Goal: Contribute content: Contribute content

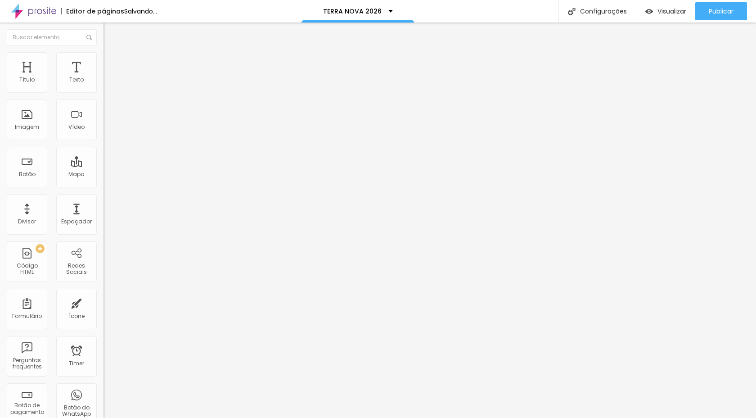
click at [103, 141] on span "16:9 Cinema" at bounding box center [120, 137] width 34 height 8
click at [103, 166] on span "Original" at bounding box center [114, 162] width 22 height 8
click at [103, 61] on img at bounding box center [107, 65] width 8 height 8
type input "14"
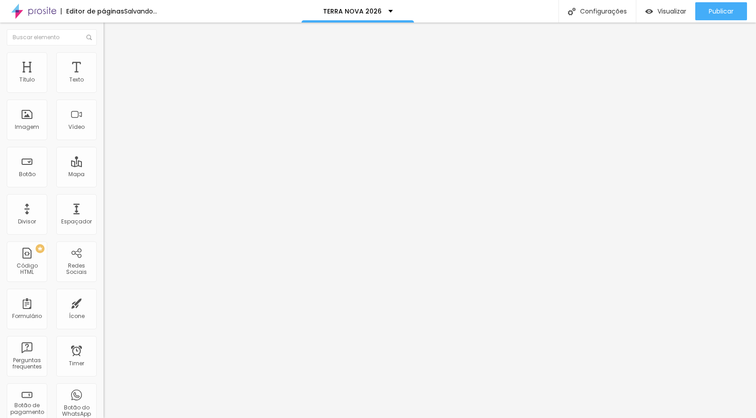
type input "4"
type input "0"
drag, startPoint x: 29, startPoint y: 88, endPoint x: 4, endPoint y: 88, distance: 25.6
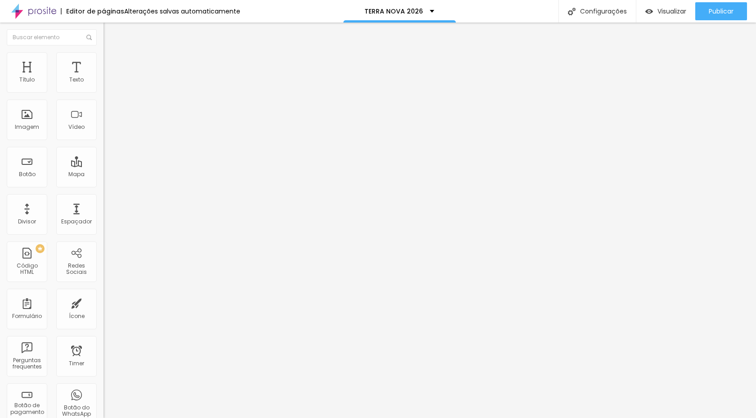
type input "0"
click at [103, 175] on input "range" at bounding box center [132, 178] width 58 height 7
type input "15"
type input "3"
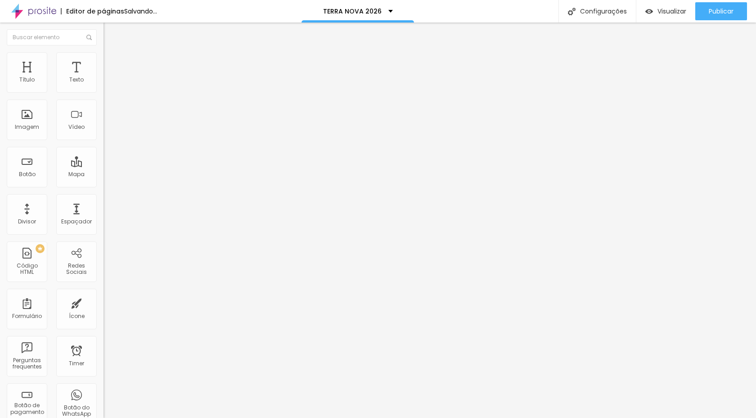
type input "3"
type input "0"
drag, startPoint x: 30, startPoint y: 105, endPoint x: 0, endPoint y: 109, distance: 30.0
type input "0"
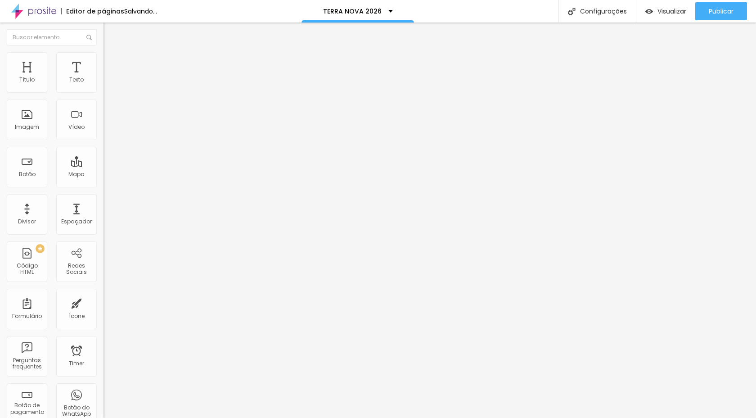
click at [103, 302] on input "range" at bounding box center [132, 305] width 58 height 7
click at [112, 63] on span "Avançado" at bounding box center [127, 67] width 30 height 8
type input "11"
type input "9"
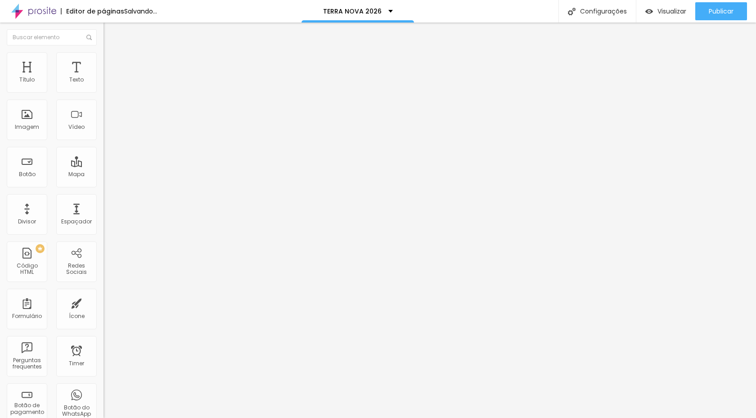
type input "9"
type input "7"
type input "5"
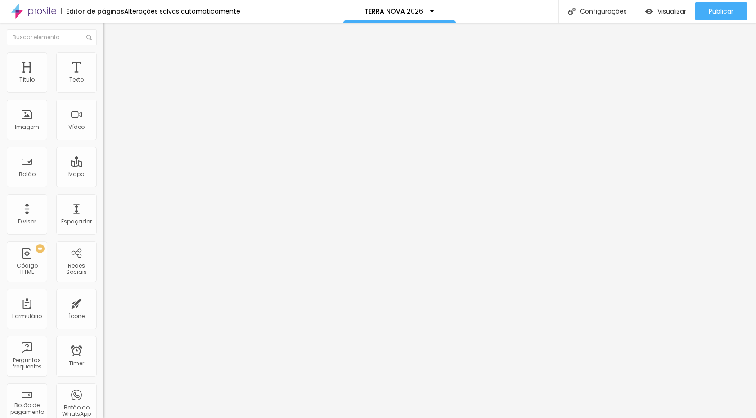
type input "3"
type input "2"
type input "1"
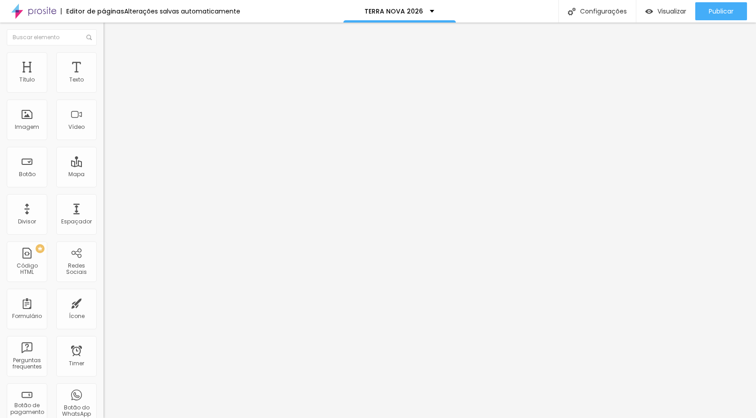
type input "1"
type input "0"
type input "2"
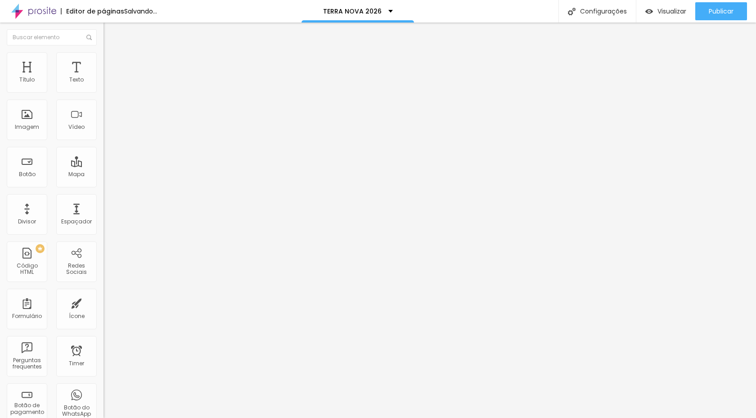
type input "3"
type input "4"
type input "5"
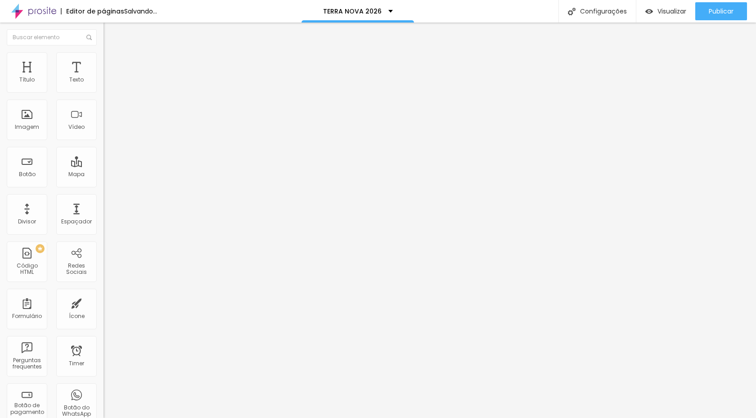
type input "5"
type input "6"
type input "7"
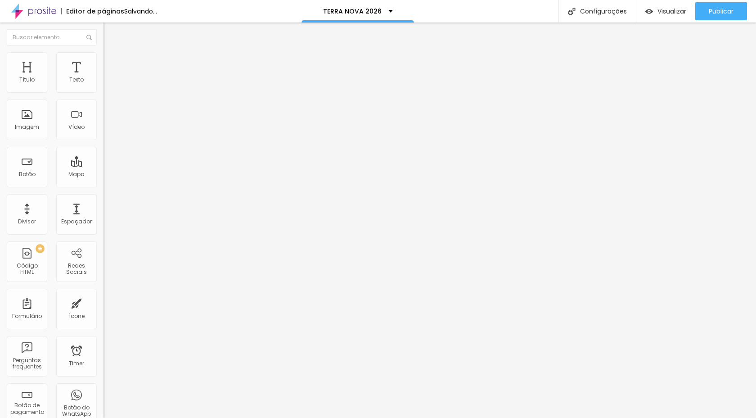
type input "8"
type input "9"
type input "10"
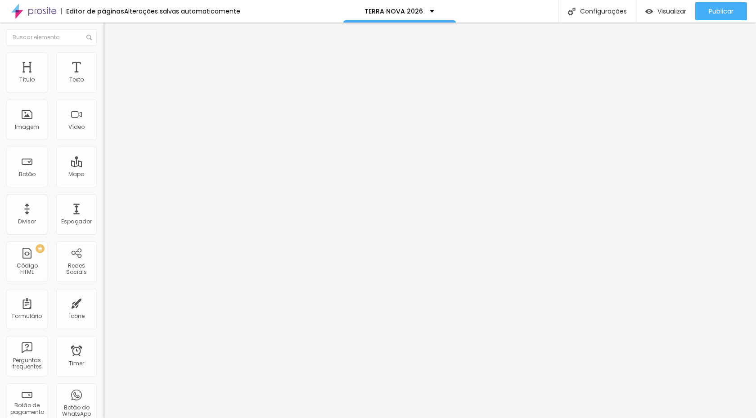
type input "10"
type input "11"
click at [103, 175] on input "range" at bounding box center [132, 178] width 58 height 7
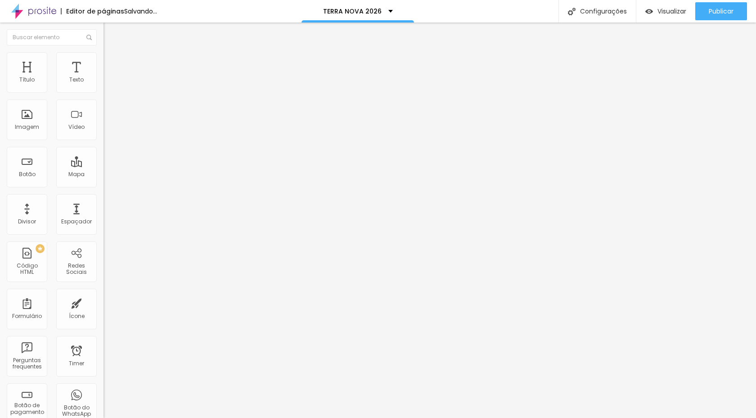
type input "14"
type input "0"
drag, startPoint x: 30, startPoint y: 107, endPoint x: 1, endPoint y: 107, distance: 29.2
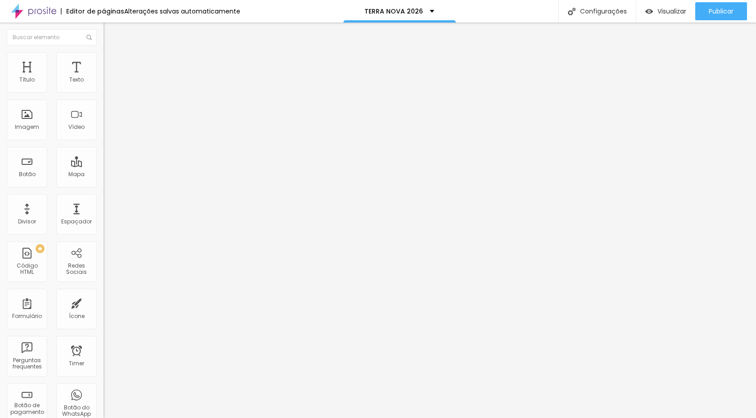
type input "0"
click at [103, 302] on input "range" at bounding box center [132, 305] width 58 height 7
click at [112, 63] on span "Avançado" at bounding box center [127, 67] width 30 height 8
click at [103, 387] on div at bounding box center [154, 387] width 103 height 0
click at [103, 392] on div at bounding box center [154, 392] width 103 height 0
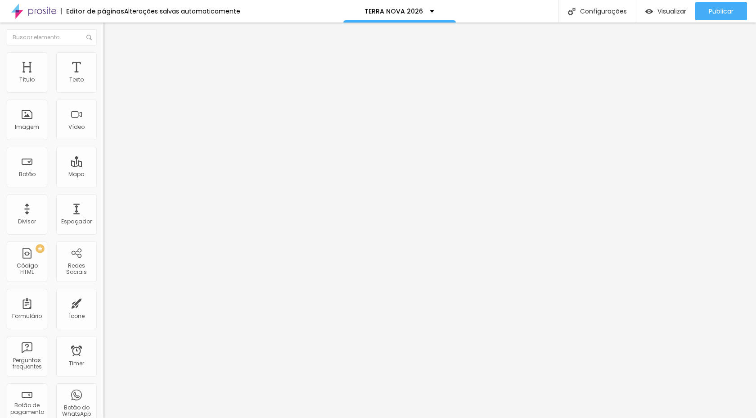
click at [103, 398] on div at bounding box center [154, 398] width 103 height 0
click at [103, 61] on img at bounding box center [107, 65] width 8 height 8
click at [108, 83] on icon "button" at bounding box center [110, 81] width 4 height 4
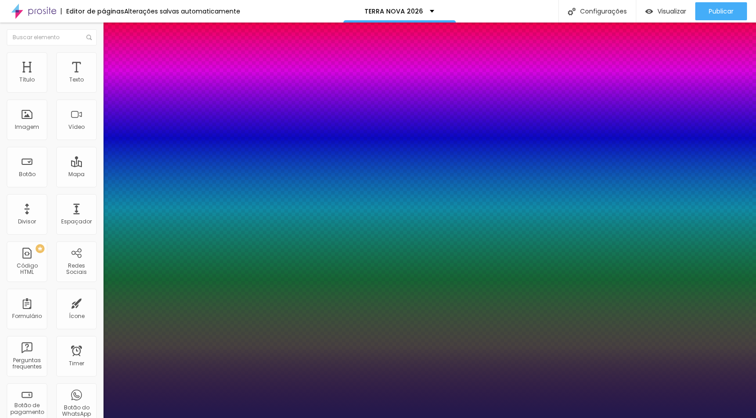
type input "1"
click at [69, 417] on div at bounding box center [378, 418] width 756 height 0
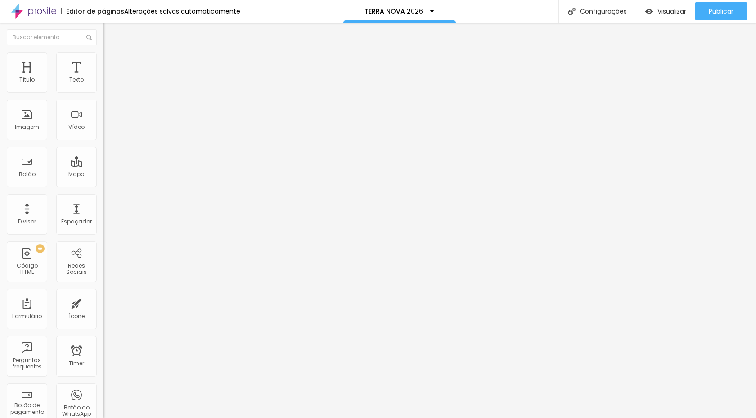
click at [103, 53] on li "Avançado" at bounding box center [154, 56] width 103 height 9
click at [724, 14] on span "Publicar" at bounding box center [721, 11] width 25 height 7
click at [110, 83] on span "Trocar icone" at bounding box center [130, 79] width 40 height 8
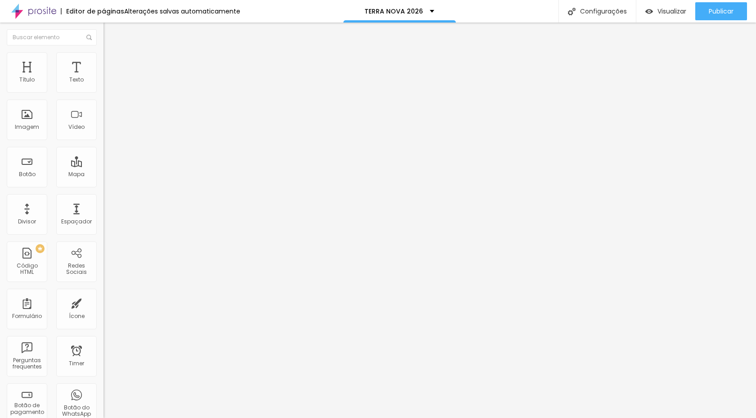
type input "BARRAS"
type input "52"
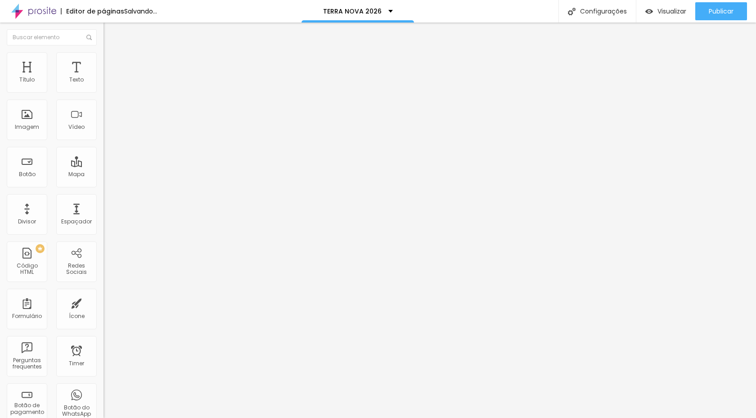
type input "66"
type input "70"
type input "72"
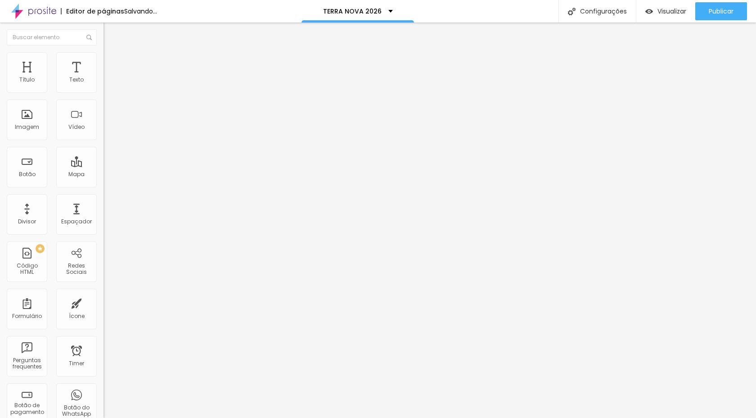
type input "72"
type input "74"
type input "76"
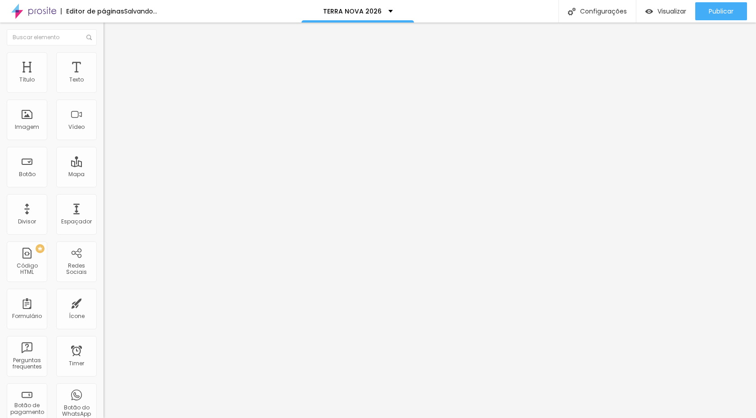
type input "78"
type input "80"
drag, startPoint x: 40, startPoint y: 166, endPoint x: 62, endPoint y: 170, distance: 22.3
type input "80"
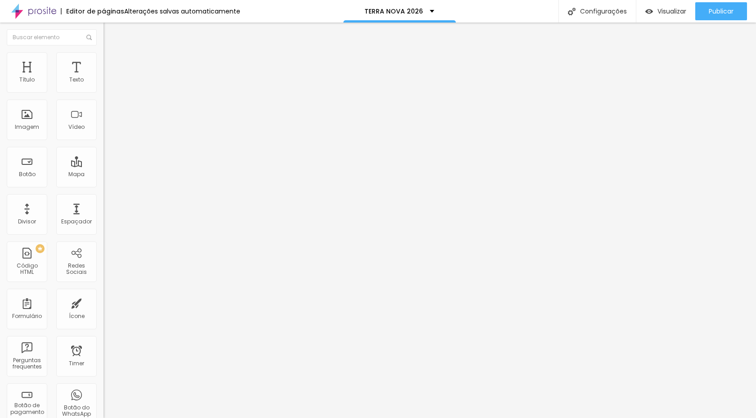
click at [103, 104] on input "range" at bounding box center [132, 100] width 58 height 7
click at [112, 66] on span "Avançado" at bounding box center [127, 67] width 30 height 8
type input "7"
type input "0"
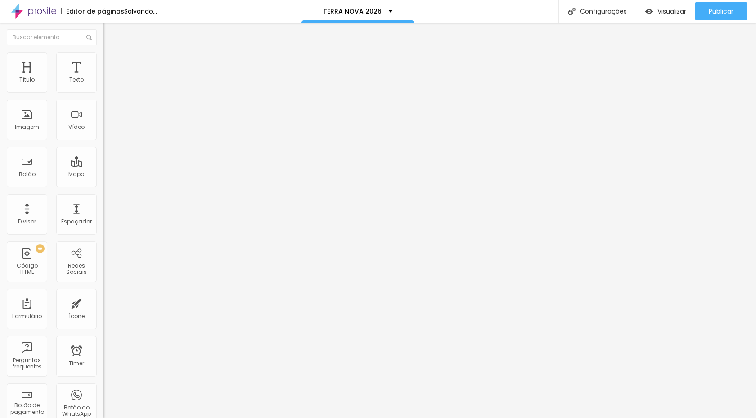
type input "0"
drag, startPoint x: 26, startPoint y: 105, endPoint x: 1, endPoint y: 109, distance: 25.1
type input "0"
click at [103, 302] on input "range" at bounding box center [132, 305] width 58 height 7
type input "8"
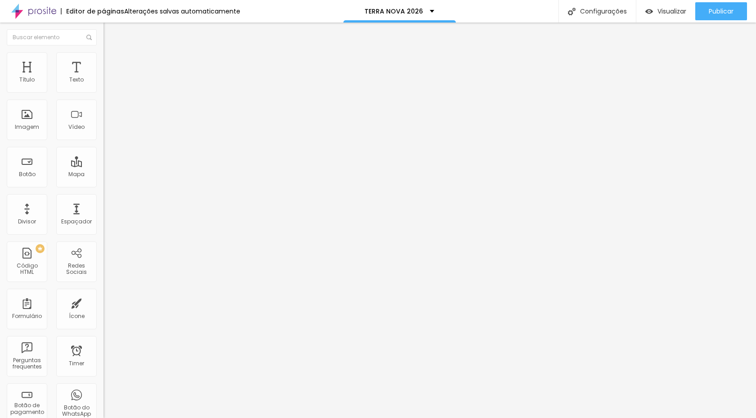
type input "8"
type input "0"
drag, startPoint x: 26, startPoint y: 88, endPoint x: 0, endPoint y: 94, distance: 26.2
type input "0"
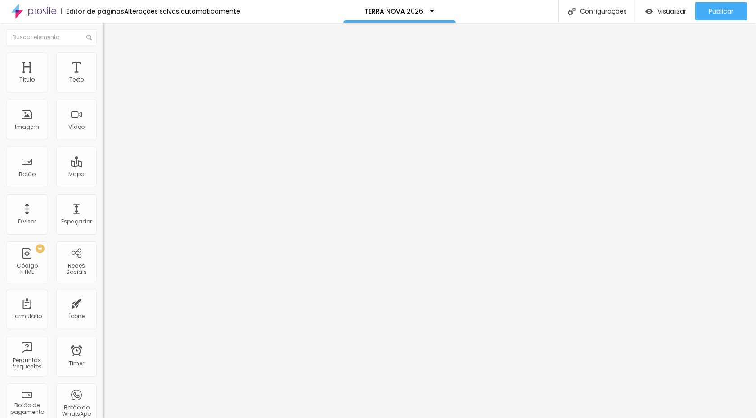
click at [103, 175] on input "range" at bounding box center [132, 178] width 58 height 7
click at [103, 61] on li "Avançado" at bounding box center [154, 65] width 103 height 9
type input "1"
type input "2"
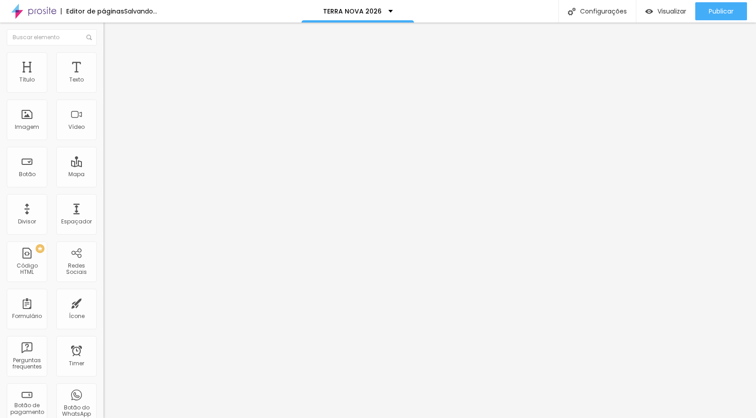
type input "2"
type input "3"
type input "4"
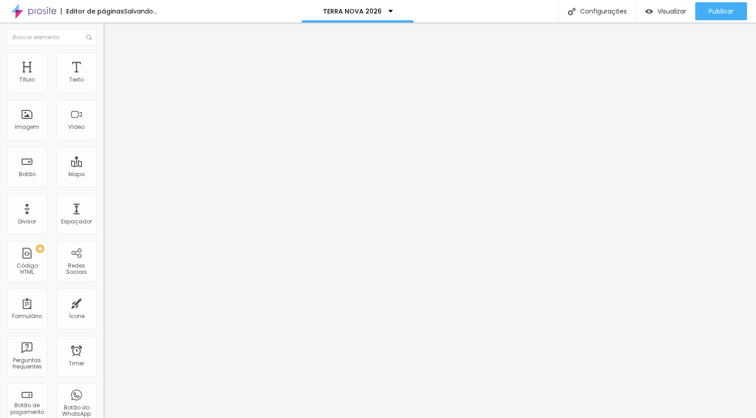
type input "5"
type input "6"
type input "7"
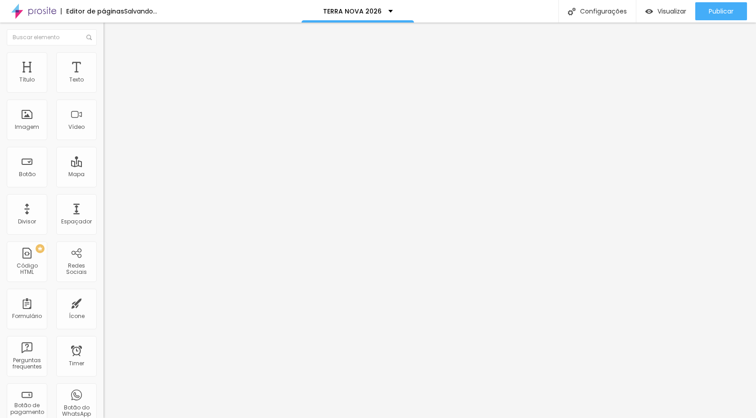
type input "7"
type input "8"
type input "9"
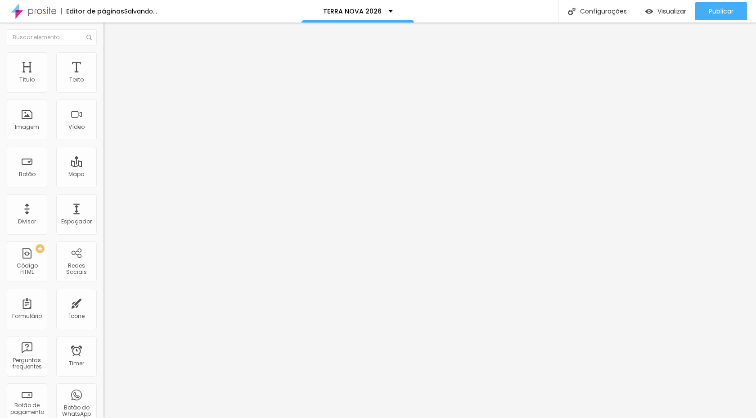
type input "10"
type input "11"
type input "12"
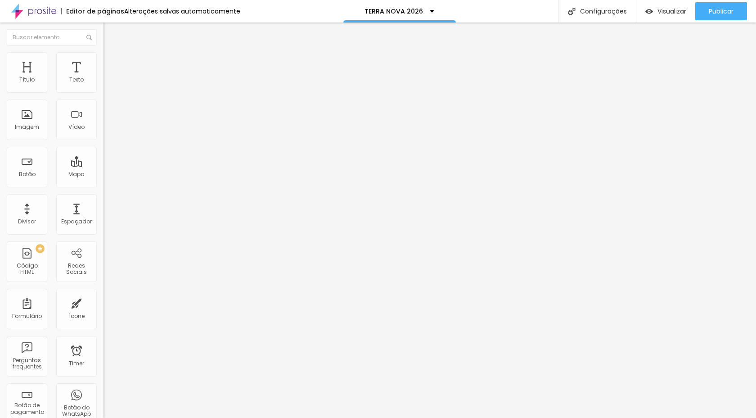
type input "12"
type input "13"
type input "14"
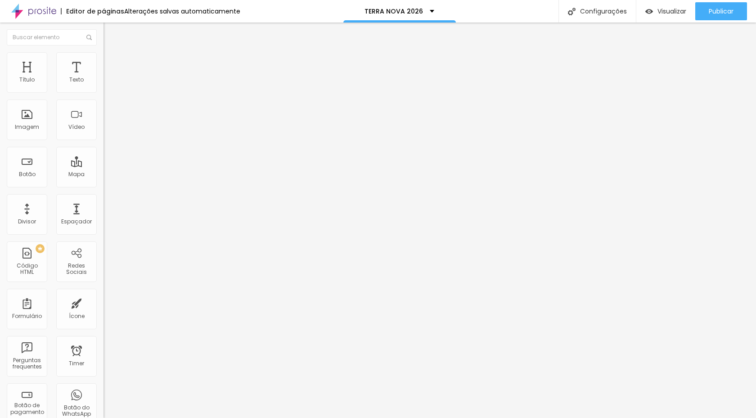
type input "15"
type input "16"
type input "17"
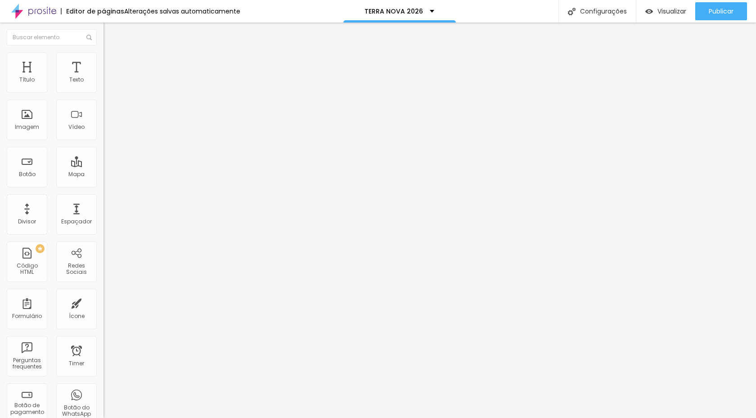
type input "17"
drag, startPoint x: 22, startPoint y: 105, endPoint x: 31, endPoint y: 109, distance: 9.9
type input "17"
click at [103, 302] on input "range" at bounding box center [132, 305] width 58 height 7
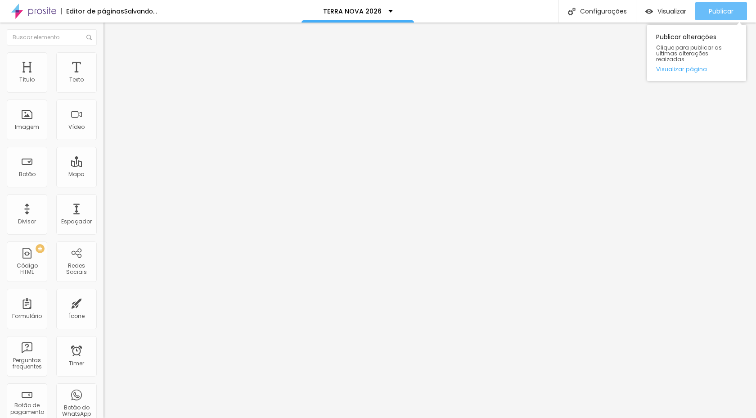
click at [734, 9] on button "Publicar" at bounding box center [721, 11] width 52 height 18
click at [704, 14] on button "Publicar" at bounding box center [721, 11] width 52 height 18
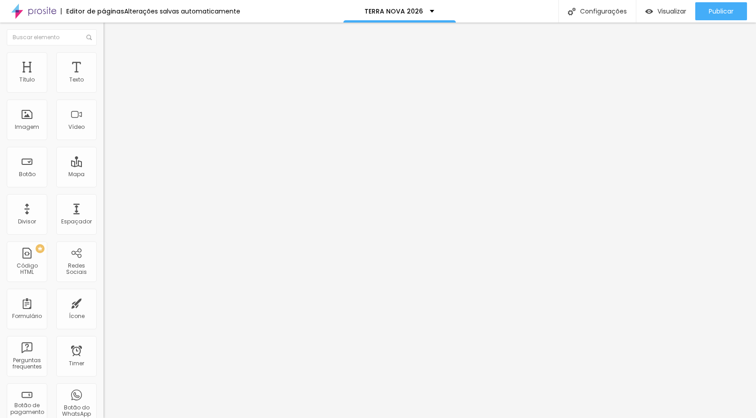
click at [103, 77] on span "Trocar imagem" at bounding box center [127, 74] width 49 height 8
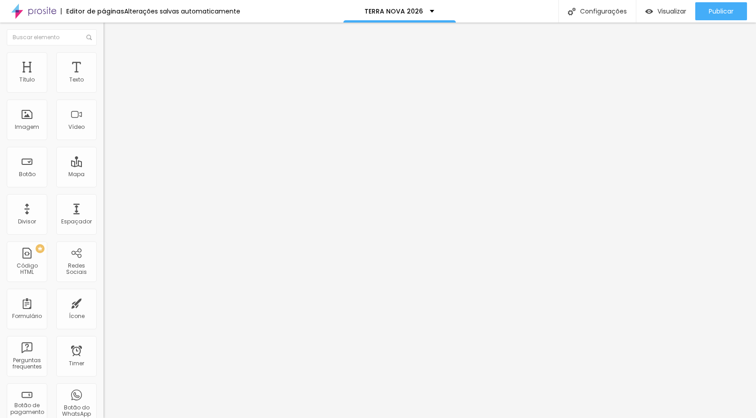
click at [103, 77] on span "Trocar imagem" at bounding box center [127, 74] width 49 height 8
click at [726, 6] on div "Publicar" at bounding box center [721, 11] width 25 height 18
click at [112, 63] on span "Avançado" at bounding box center [127, 67] width 30 height 8
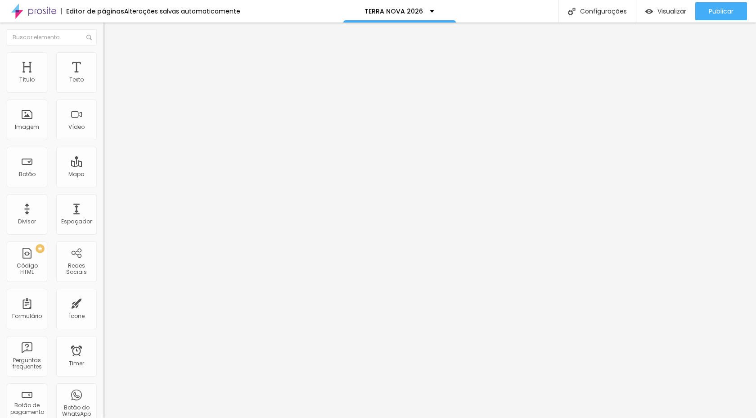
type input "1"
type input "2"
type input "3"
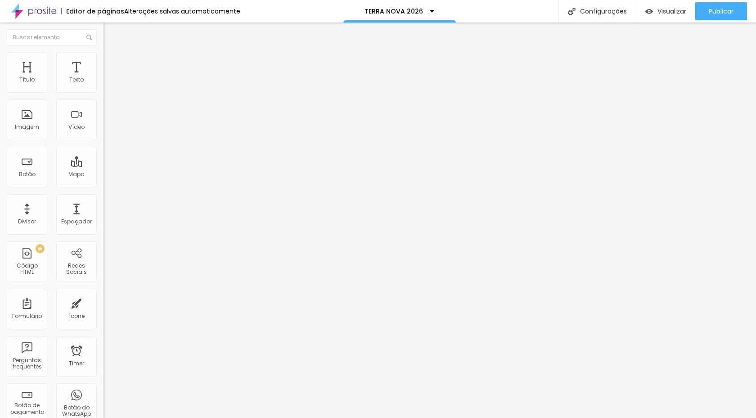
type input "3"
type input "4"
type input "5"
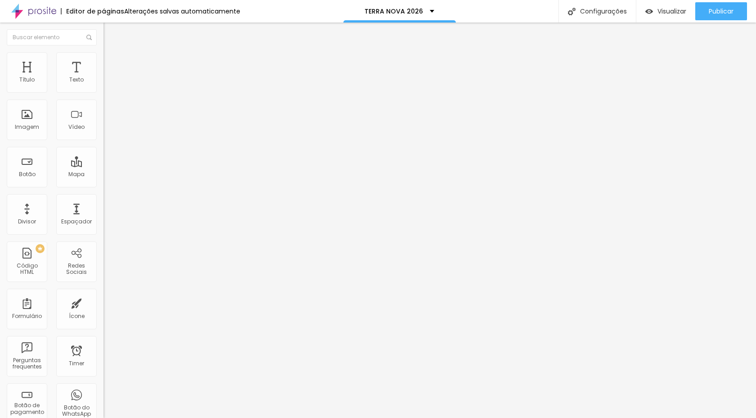
type input "6"
type input "7"
type input "8"
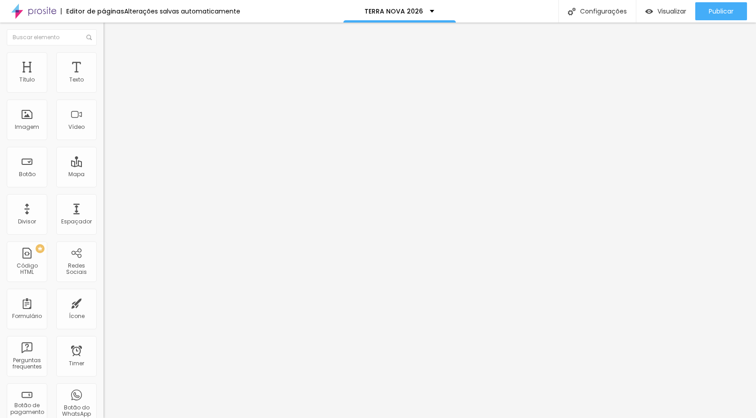
type input "8"
type input "9"
type input "10"
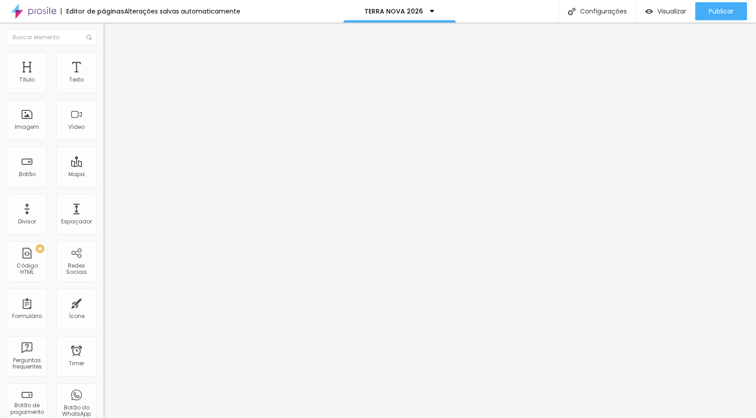
type input "11"
type input "12"
type input "13"
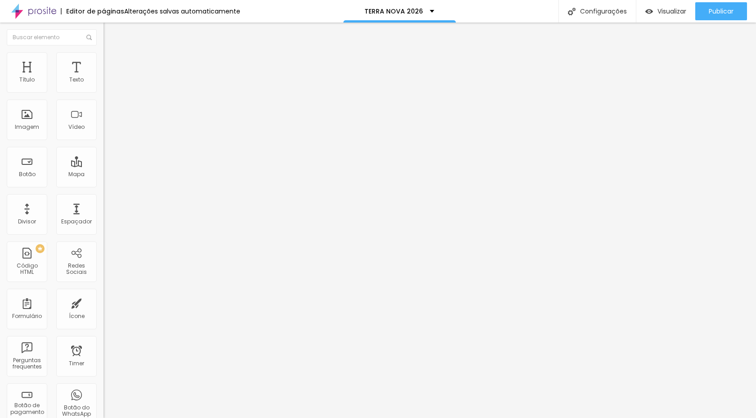
type input "13"
type input "14"
type input "15"
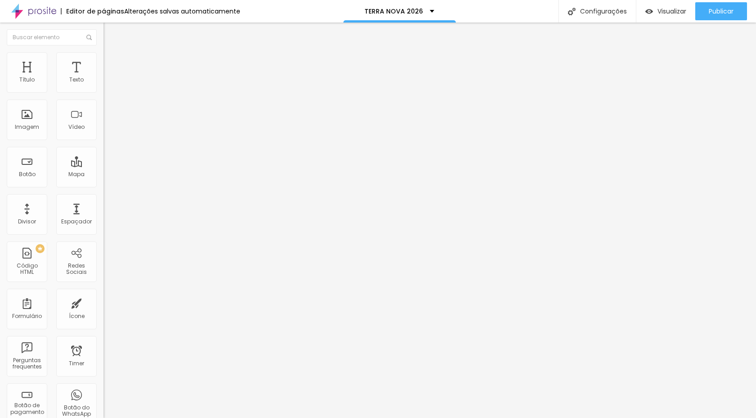
type input "16"
type input "17"
type input "18"
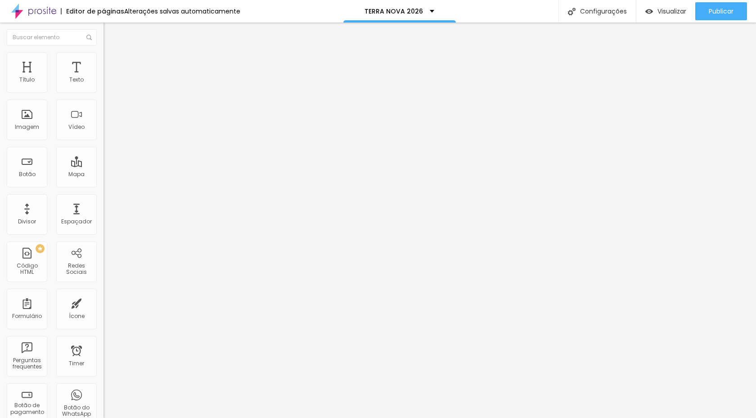
type input "18"
type input "19"
type input "20"
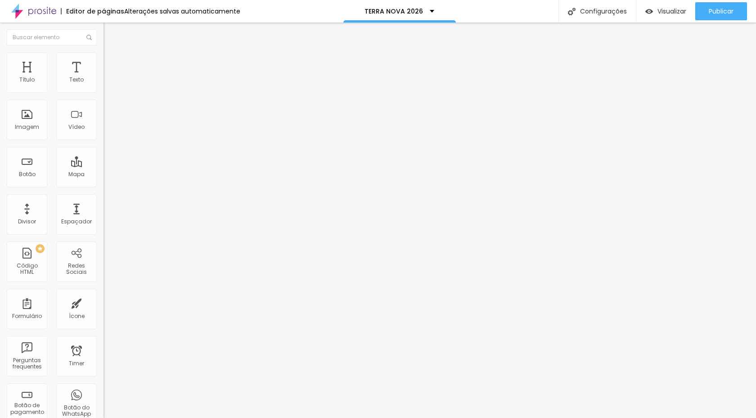
drag, startPoint x: 21, startPoint y: 105, endPoint x: 31, endPoint y: 108, distance: 11.2
type input "20"
click at [103, 302] on input "range" at bounding box center [132, 305] width 58 height 7
click at [112, 66] on span "Avançado" at bounding box center [127, 67] width 30 height 8
type input "5"
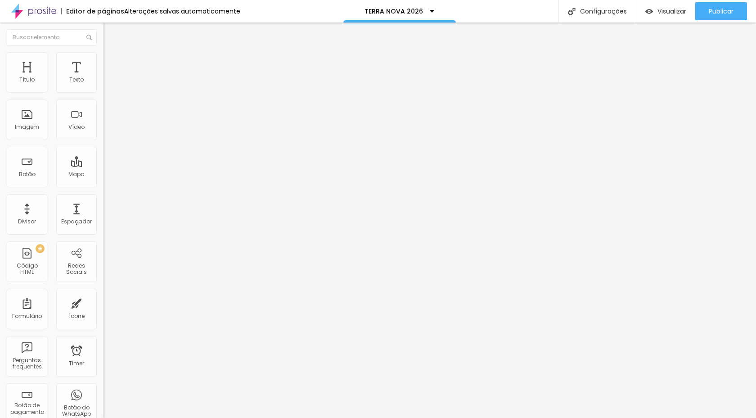
type input "5"
type input "10"
drag, startPoint x: 20, startPoint y: 90, endPoint x: 27, endPoint y: 90, distance: 6.8
type input "10"
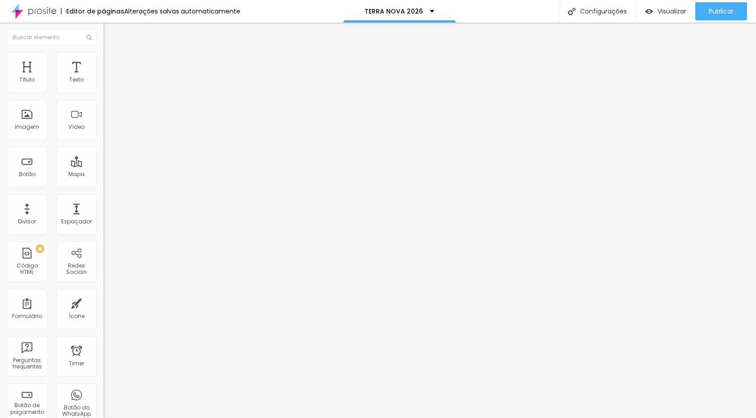
click at [103, 175] on input "range" at bounding box center [132, 178] width 58 height 7
click at [723, 5] on div "Publicar" at bounding box center [721, 11] width 25 height 18
click at [112, 63] on span "Avançado" at bounding box center [127, 67] width 30 height 8
type input "11"
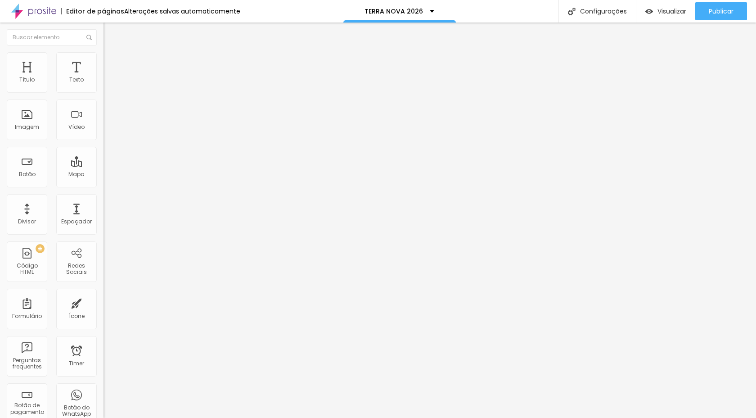
type input "0"
drag, startPoint x: 31, startPoint y: 88, endPoint x: 7, endPoint y: 92, distance: 23.7
type input "0"
click at [103, 175] on input "range" at bounding box center [132, 178] width 58 height 7
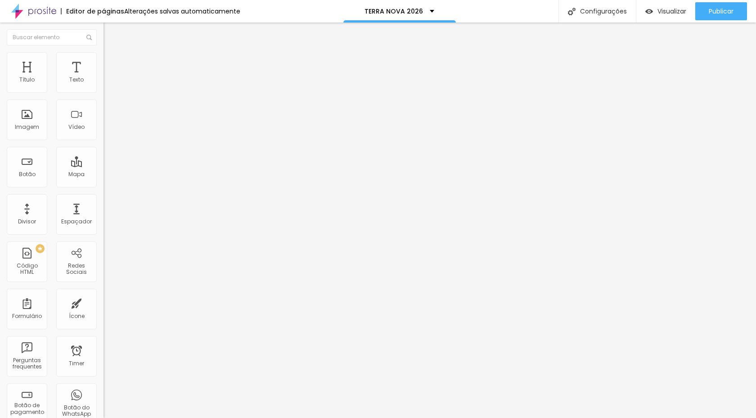
click at [112, 64] on span "Avançado" at bounding box center [127, 67] width 30 height 8
type input "15"
type input "14"
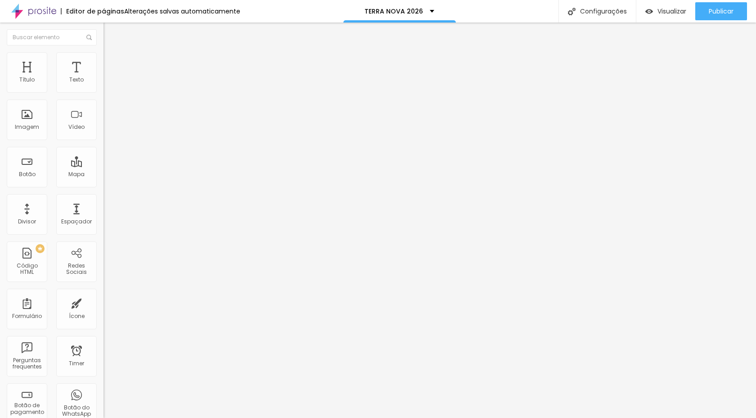
type input "13"
type input "12"
type input "11"
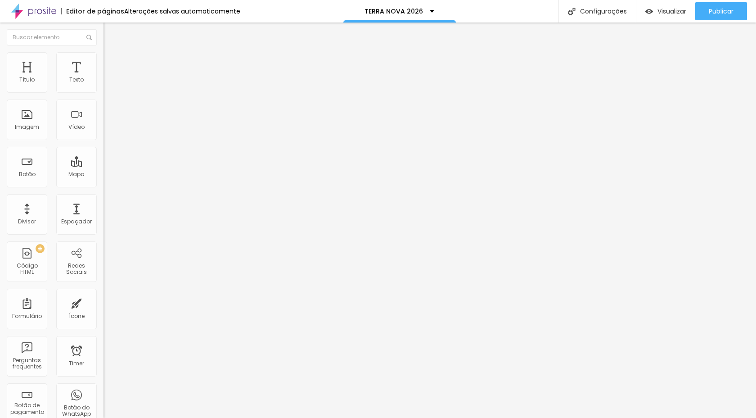
type input "11"
type input "10"
type input "9"
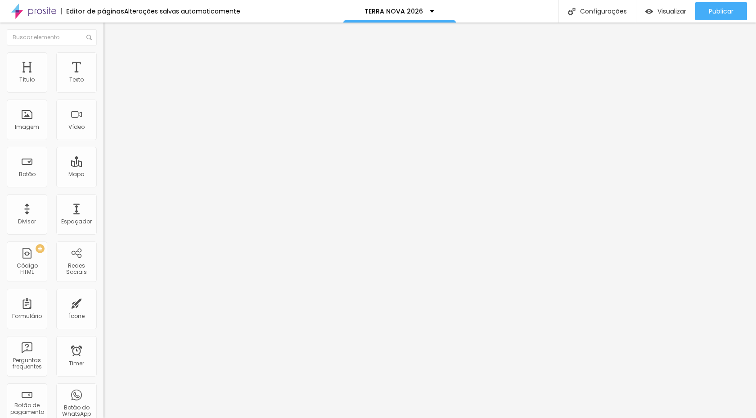
type input "8"
type input "7"
type input "6"
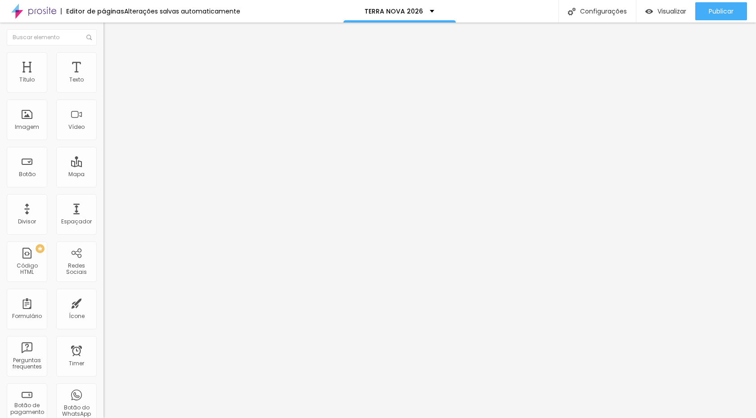
type input "6"
type input "5"
type input "4"
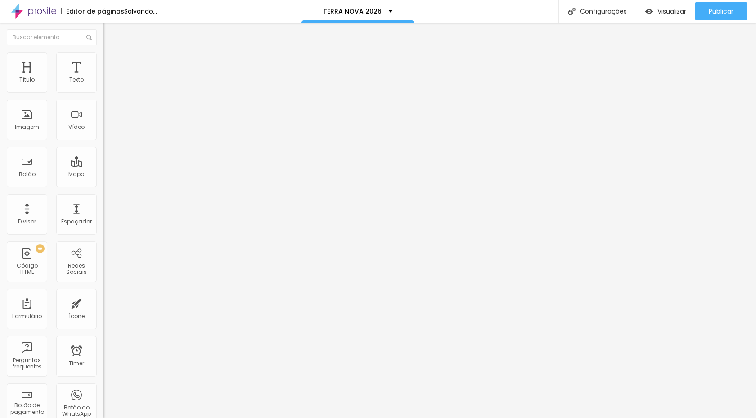
type input "3"
type input "1"
type input "0"
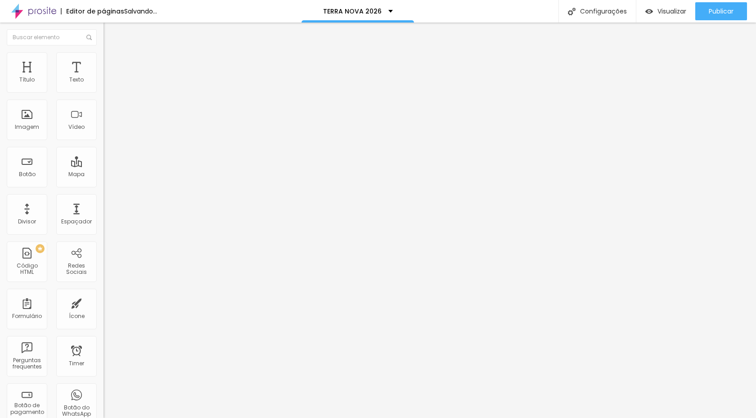
type input "0"
drag, startPoint x: 29, startPoint y: 106, endPoint x: 13, endPoint y: 112, distance: 16.8
click at [103, 302] on input "range" at bounding box center [132, 305] width 58 height 7
click at [721, 8] on span "Publicar" at bounding box center [721, 11] width 25 height 7
drag, startPoint x: 21, startPoint y: 106, endPoint x: 28, endPoint y: 108, distance: 7.0
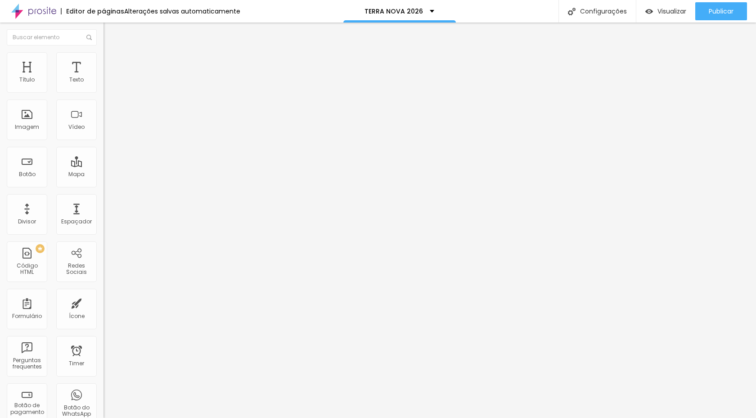
click at [103, 302] on input "range" at bounding box center [132, 305] width 58 height 7
click at [722, 13] on span "Publicar" at bounding box center [721, 11] width 25 height 7
click at [103, 302] on input "range" at bounding box center [132, 305] width 58 height 7
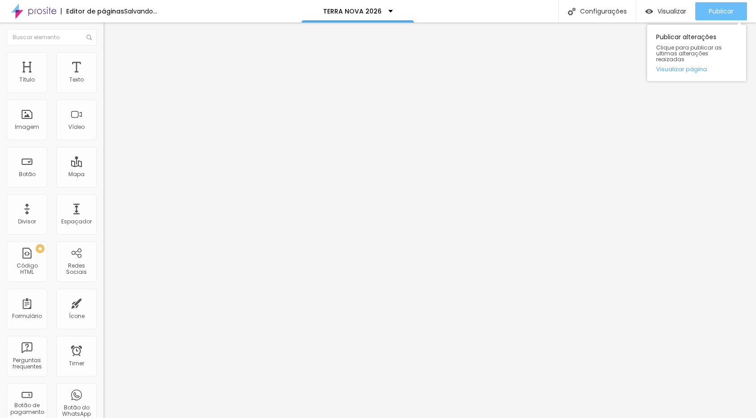
click at [727, 14] on span "Publicar" at bounding box center [721, 11] width 25 height 7
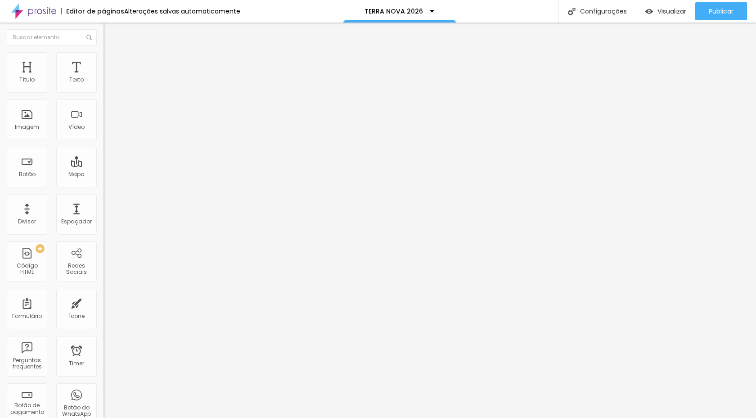
click at [112, 65] on span "Avançado" at bounding box center [127, 67] width 30 height 8
click at [103, 175] on input "range" at bounding box center [132, 178] width 58 height 7
click at [709, 13] on span "Publicar" at bounding box center [721, 11] width 25 height 7
click at [103, 77] on span "Trocar imagem" at bounding box center [127, 74] width 49 height 8
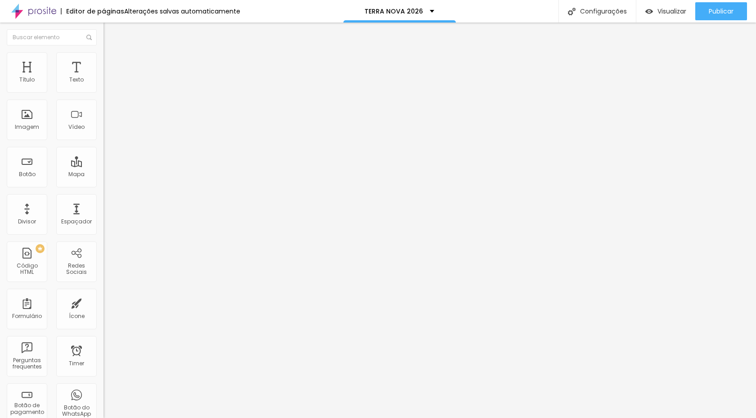
click at [103, 141] on span "16:9 Cinema" at bounding box center [120, 137] width 34 height 8
click at [103, 166] on span "Original" at bounding box center [114, 162] width 22 height 8
click at [112, 65] on span "Avançado" at bounding box center [127, 67] width 30 height 8
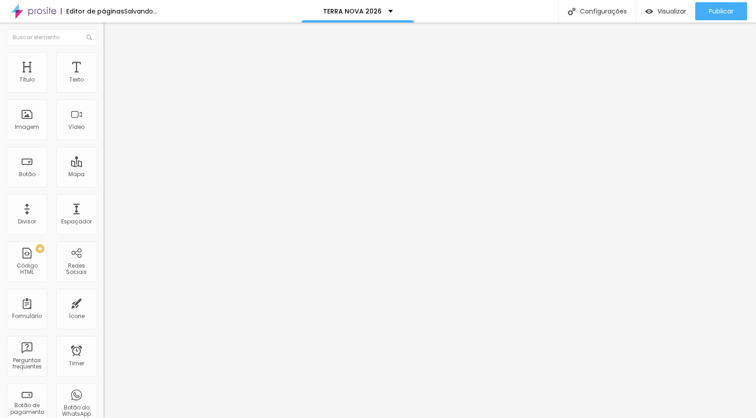
drag, startPoint x: 20, startPoint y: 89, endPoint x: 29, endPoint y: 92, distance: 9.7
click at [103, 175] on input "range" at bounding box center [132, 178] width 58 height 7
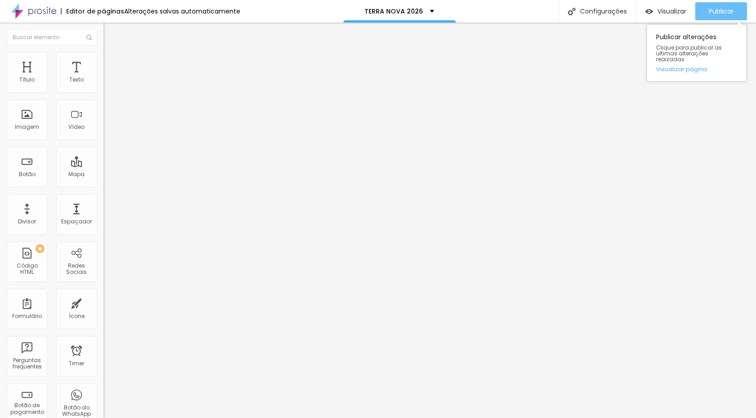
click at [709, 17] on div "Publicar" at bounding box center [721, 11] width 25 height 18
click at [103, 77] on span "Trocar imagem" at bounding box center [127, 74] width 49 height 8
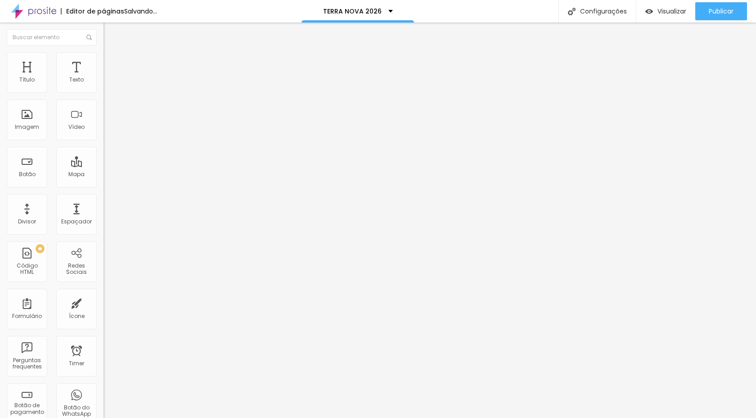
click at [103, 77] on span "Trocar imagem" at bounding box center [127, 74] width 49 height 8
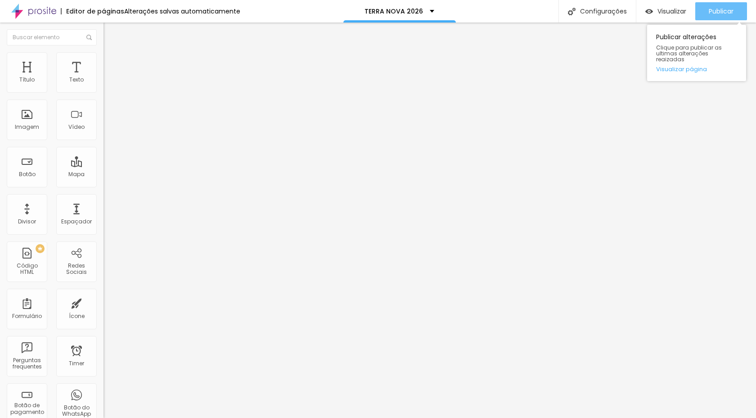
click at [724, 12] on span "Publicar" at bounding box center [721, 11] width 25 height 7
click at [103, 77] on span "Trocar imagem" at bounding box center [127, 74] width 49 height 8
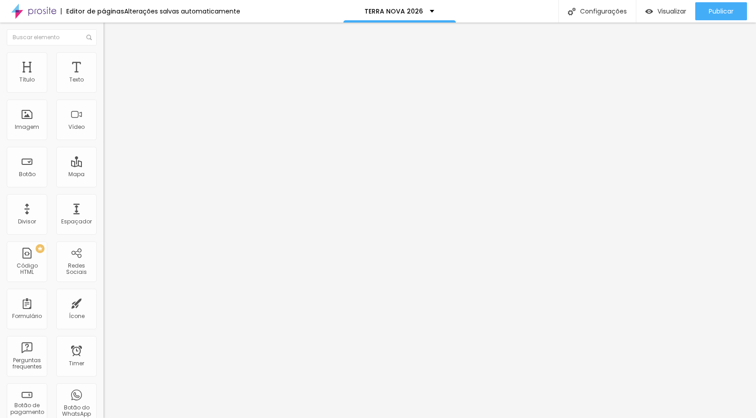
click at [103, 61] on li "Avançado" at bounding box center [154, 56] width 103 height 9
drag, startPoint x: 21, startPoint y: 105, endPoint x: 30, endPoint y: 110, distance: 10.7
click at [103, 293] on input "range" at bounding box center [132, 296] width 58 height 7
click at [103, 77] on span "Trocar imagem" at bounding box center [127, 74] width 49 height 8
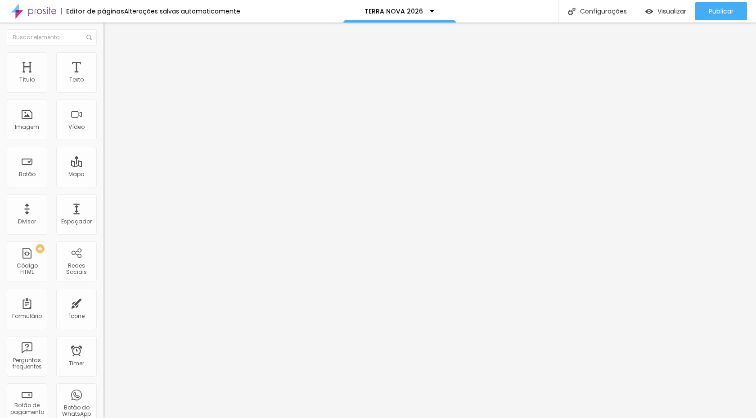
click at [103, 77] on span "Trocar imagem" at bounding box center [127, 74] width 49 height 8
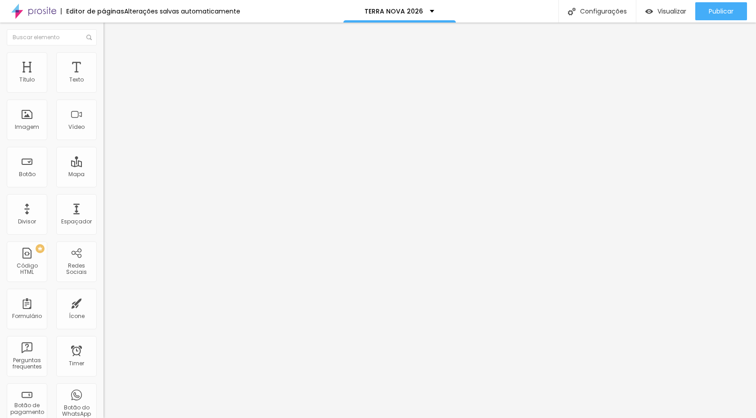
scroll to position [0, 0]
click at [714, 13] on span "Publicar" at bounding box center [721, 11] width 25 height 7
click at [103, 77] on span "Trocar imagem" at bounding box center [127, 74] width 49 height 8
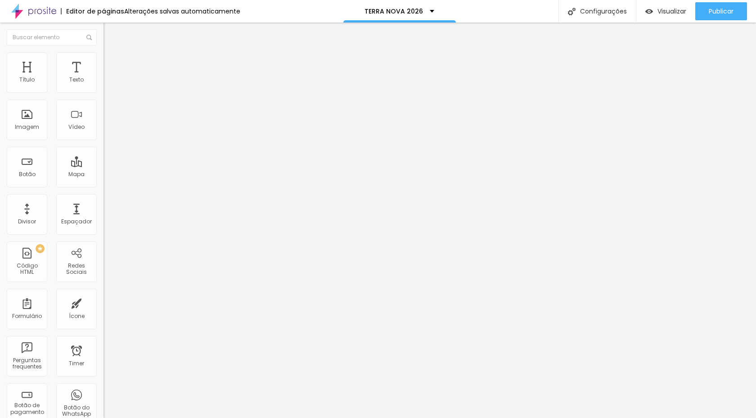
scroll to position [2961, 0]
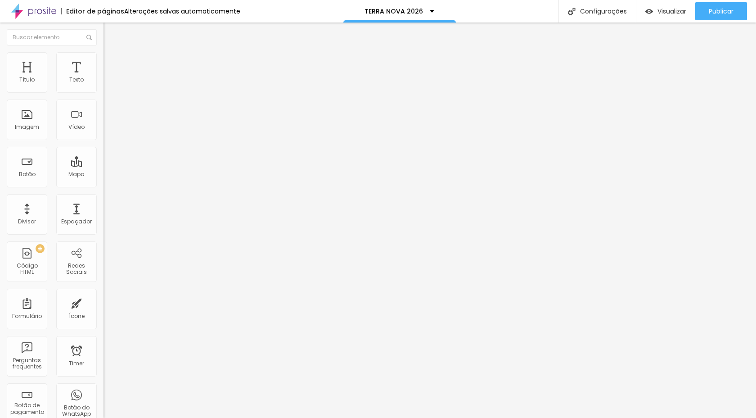
click at [103, 77] on span "Trocar imagem" at bounding box center [127, 74] width 49 height 8
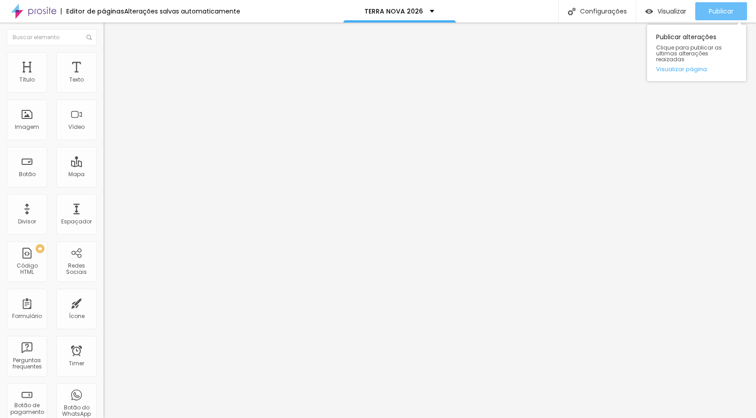
click at [721, 17] on div "Publicar" at bounding box center [721, 11] width 25 height 18
click at [714, 15] on div "Publicar" at bounding box center [721, 11] width 25 height 18
click at [103, 77] on span "Trocar imagem" at bounding box center [127, 74] width 49 height 8
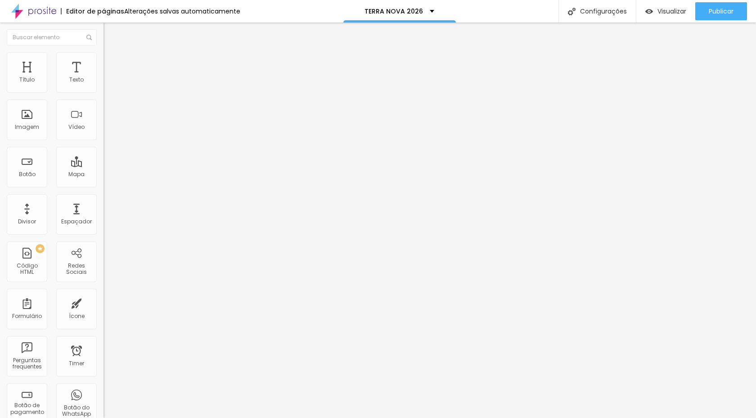
click at [723, 16] on div "Publicar" at bounding box center [721, 11] width 25 height 18
click at [103, 77] on span "Trocar imagem" at bounding box center [127, 74] width 49 height 8
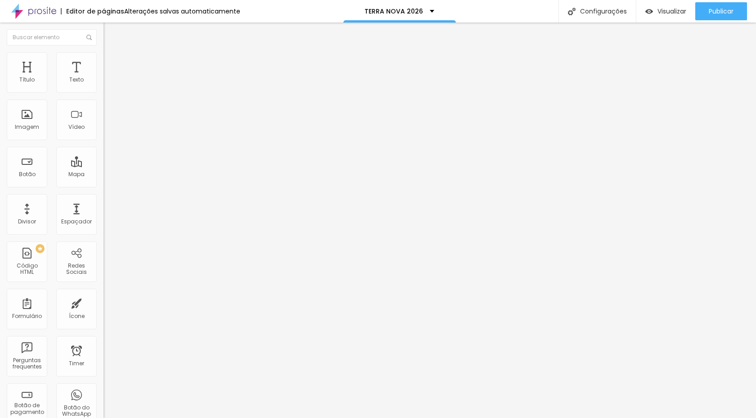
click at [103, 77] on span "Trocar imagem" at bounding box center [127, 74] width 49 height 8
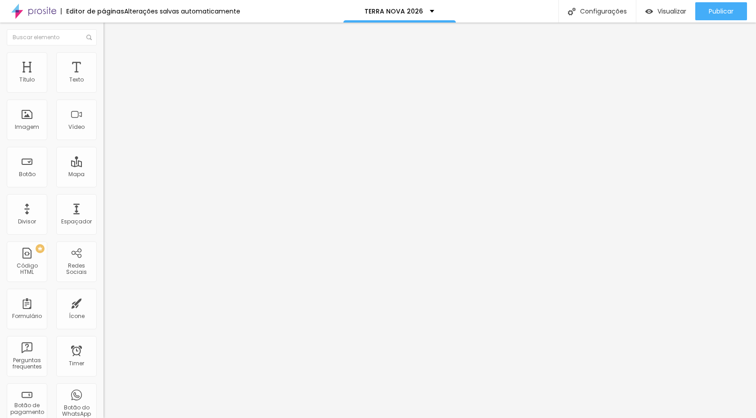
click at [103, 77] on span "Trocar imagem" at bounding box center [127, 74] width 49 height 8
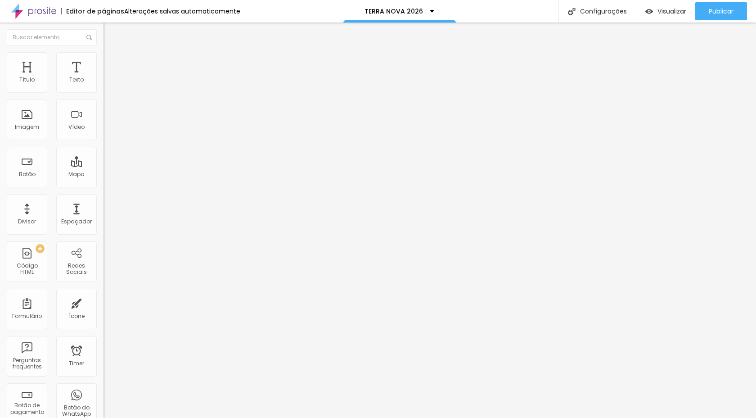
click at [103, 77] on span "Trocar imagem" at bounding box center [127, 74] width 49 height 8
click at [719, 9] on span "Publicar" at bounding box center [721, 11] width 25 height 7
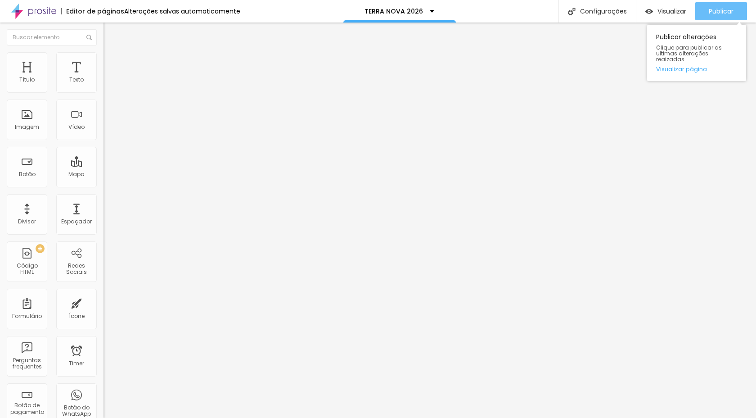
click at [725, 11] on span "Publicar" at bounding box center [721, 11] width 25 height 7
click at [103, 77] on span "Trocar imagem" at bounding box center [127, 74] width 49 height 8
click at [710, 16] on div "Publicar" at bounding box center [721, 11] width 25 height 18
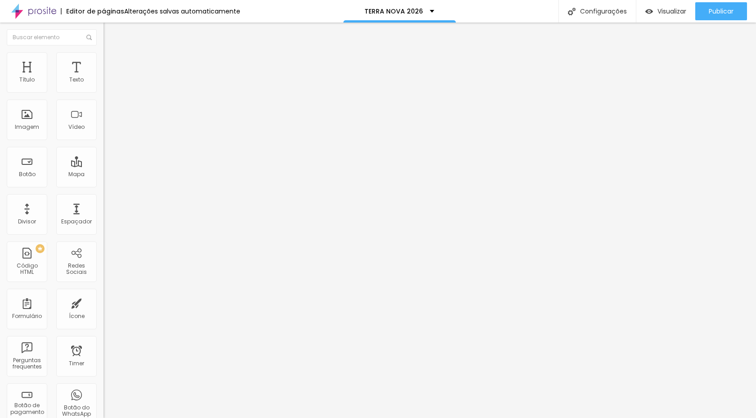
click at [103, 77] on span "Trocar imagem" at bounding box center [127, 74] width 49 height 8
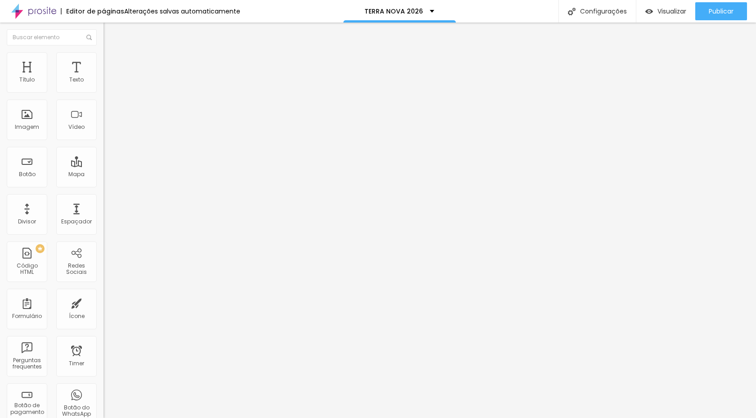
click at [103, 77] on span "Trocar imagem" at bounding box center [127, 74] width 49 height 8
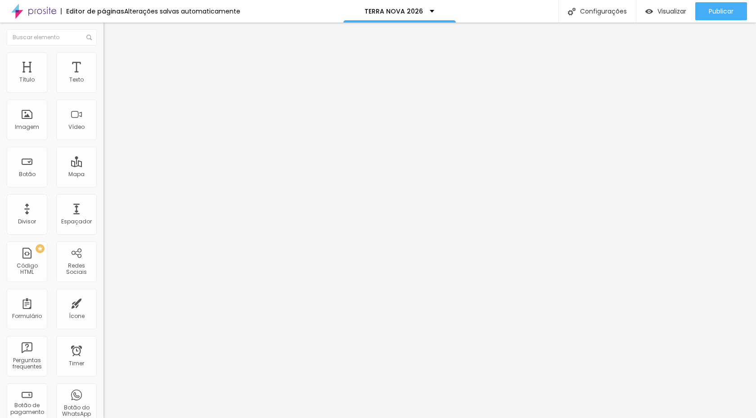
click at [714, 13] on span "Publicar" at bounding box center [721, 11] width 25 height 7
click at [103, 77] on span "Trocar imagem" at bounding box center [127, 74] width 49 height 8
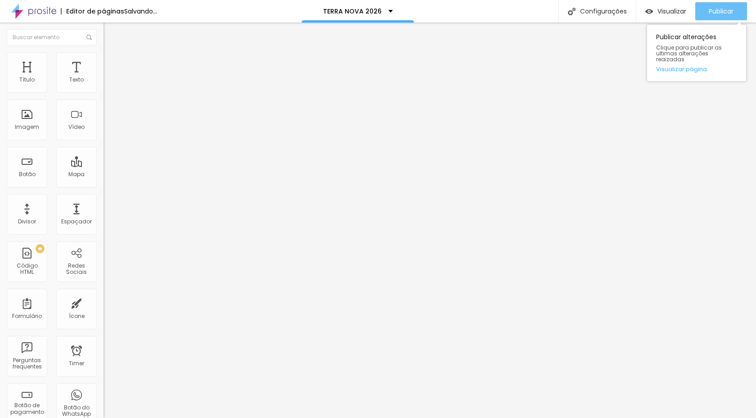
click at [728, 6] on div "Publicar" at bounding box center [721, 11] width 25 height 18
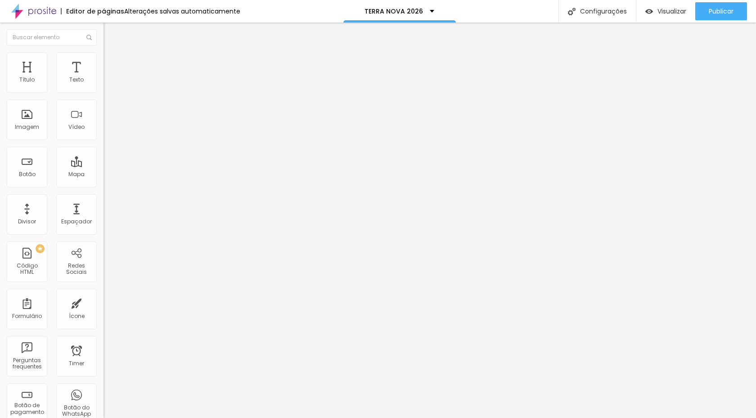
click at [103, 61] on li "Avançado" at bounding box center [154, 65] width 103 height 9
type input "11"
type input "0"
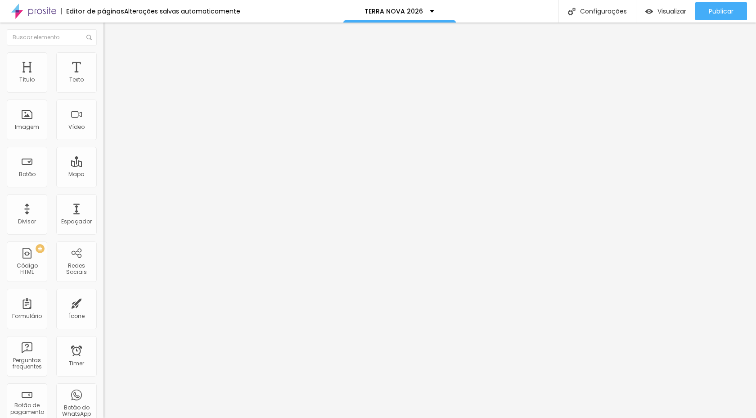
drag, startPoint x: 28, startPoint y: 88, endPoint x: 0, endPoint y: 90, distance: 28.0
type input "0"
click at [103, 175] on input "range" at bounding box center [132, 178] width 58 height 7
click at [112, 63] on span "Avançado" at bounding box center [127, 67] width 30 height 8
type input "6"
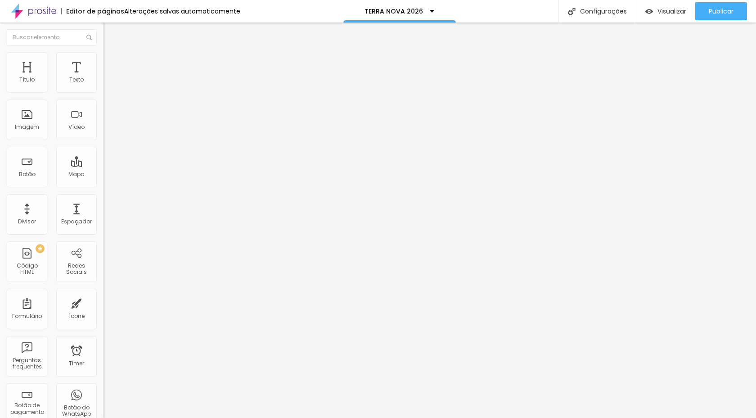
type input "6"
type input "0"
drag, startPoint x: 25, startPoint y: 107, endPoint x: 0, endPoint y: 109, distance: 25.3
type input "0"
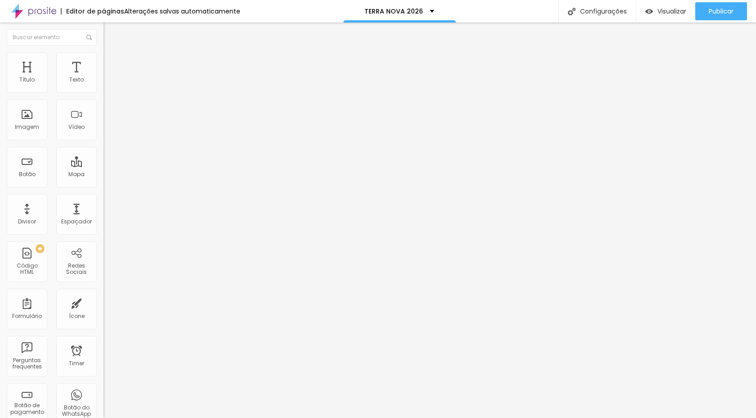
click at [103, 302] on input "range" at bounding box center [132, 305] width 58 height 7
click at [717, 6] on div "Publicar" at bounding box center [721, 11] width 25 height 18
click at [103, 77] on span "Trocar imagem" at bounding box center [127, 74] width 49 height 8
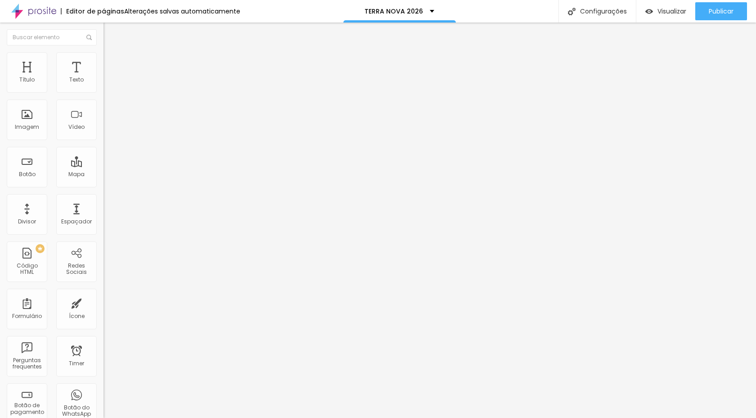
click at [103, 77] on span "Trocar imagem" at bounding box center [127, 74] width 49 height 8
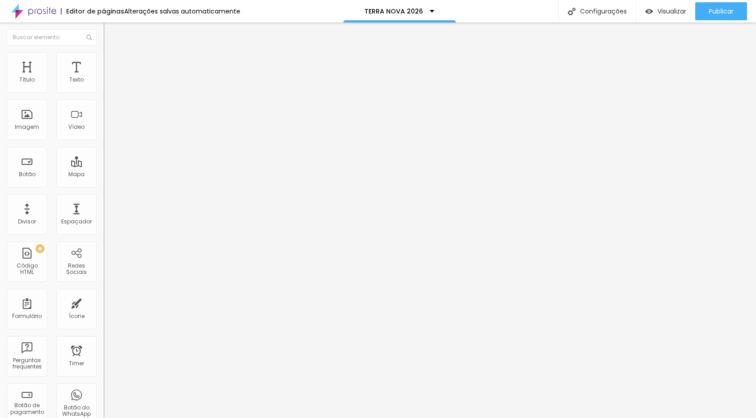
click at [709, 15] on span "Publicar" at bounding box center [721, 11] width 25 height 7
click at [719, 13] on span "Publicar" at bounding box center [721, 11] width 25 height 7
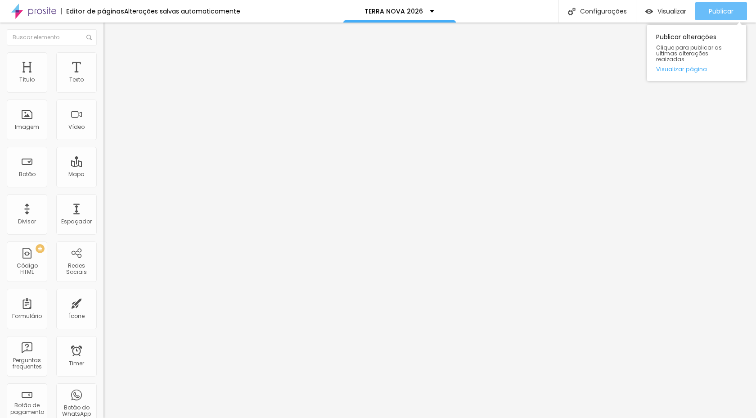
click at [709, 5] on div "Publicar" at bounding box center [721, 11] width 25 height 18
click at [710, 16] on div "Publicar" at bounding box center [721, 11] width 25 height 18
type input "27"
type input "21"
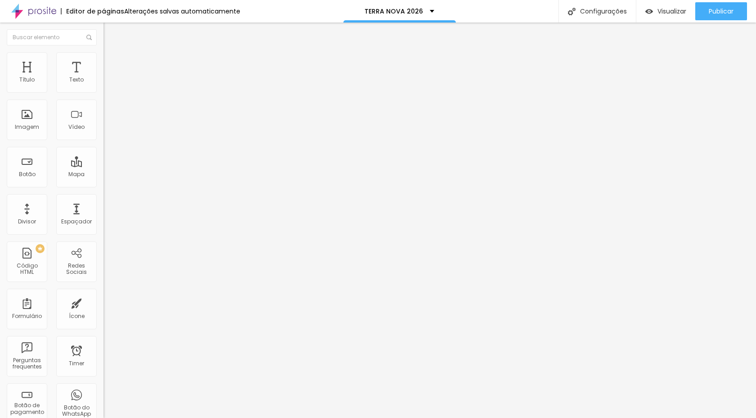
type input "21"
type input "19"
type input "18"
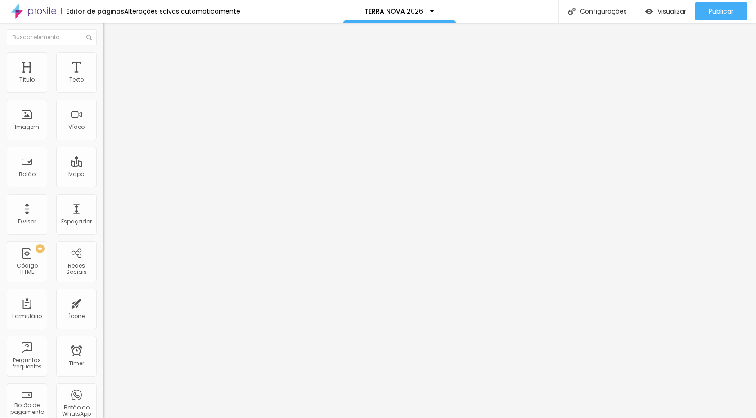
type input "17"
drag, startPoint x: 30, startPoint y: 187, endPoint x: 22, endPoint y: 188, distance: 7.2
type input "17"
click at [103, 212] on input "range" at bounding box center [132, 215] width 58 height 7
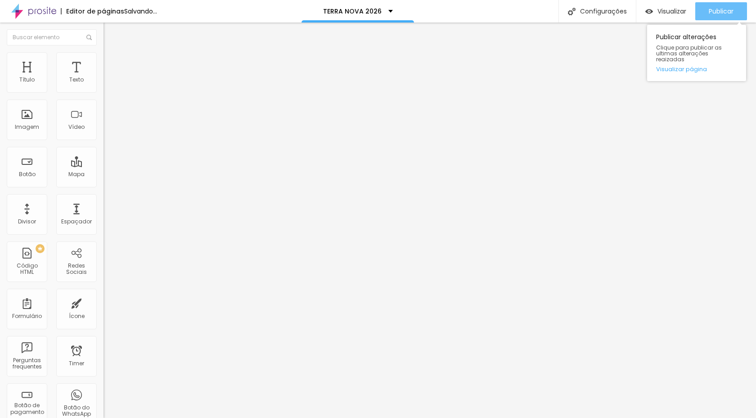
click at [723, 6] on div "Publicar" at bounding box center [721, 11] width 25 height 18
click at [709, 8] on span "Publicar" at bounding box center [721, 11] width 25 height 7
